Goal: Use online tool/utility

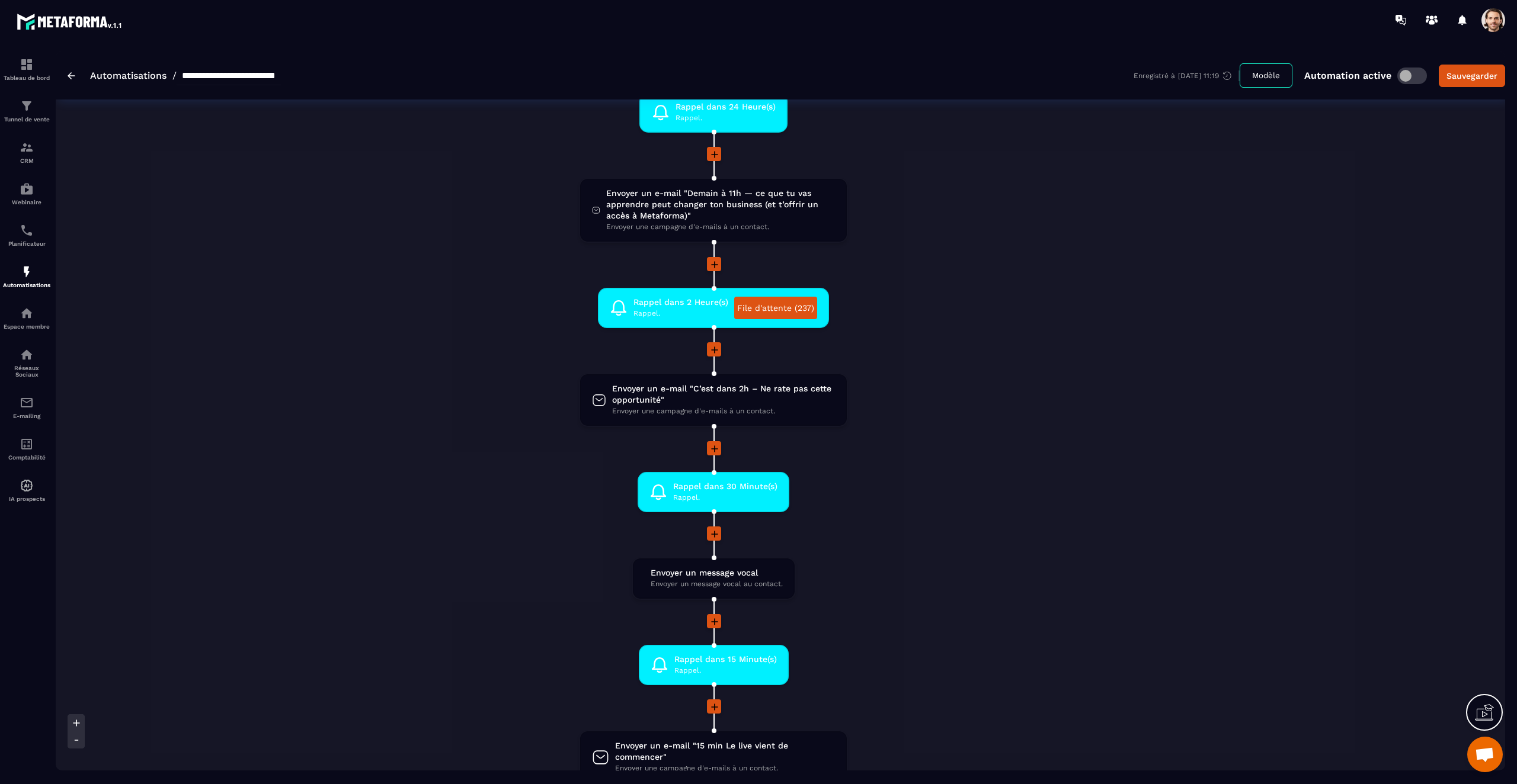
scroll to position [2156, 0]
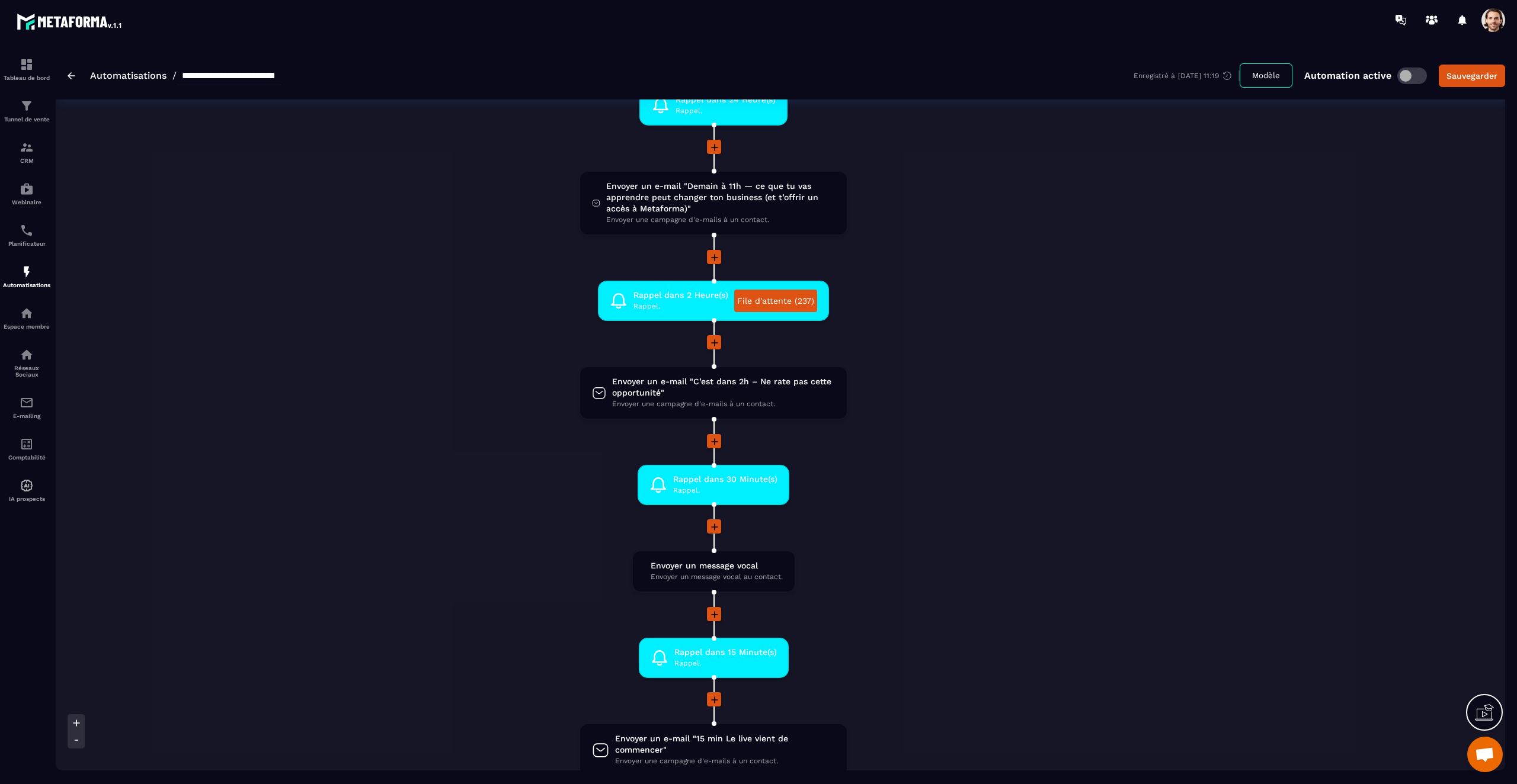
click at [934, 589] on li "Envoyer un message vocal Envoyer un message vocal au contact. drag-arrow" at bounding box center [714, 579] width 1290 height 57
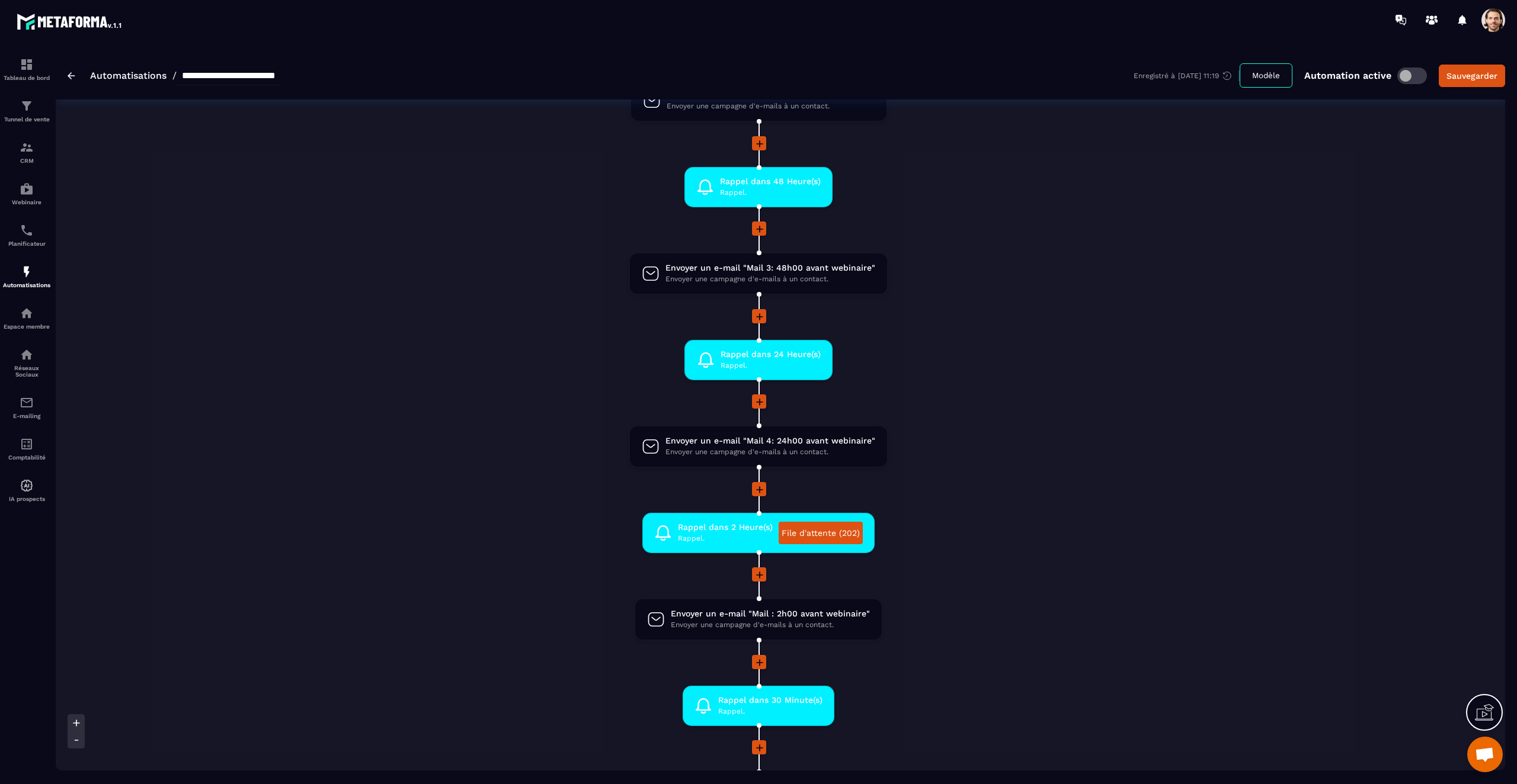
scroll to position [341, 0]
